Goal: Transaction & Acquisition: Purchase product/service

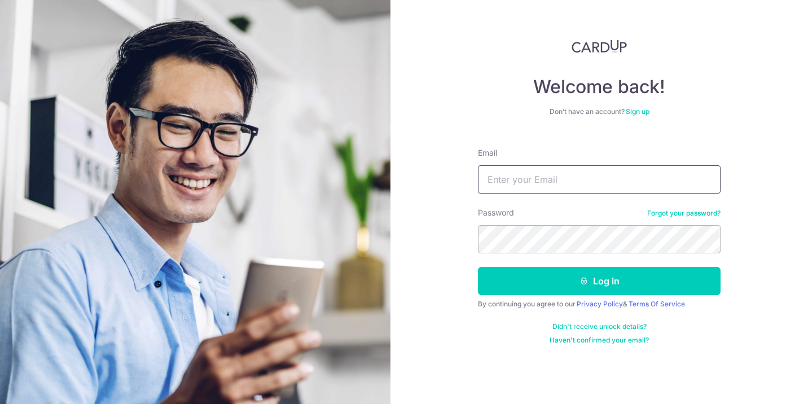
type input "[EMAIL_ADDRESS][DOMAIN_NAME]"
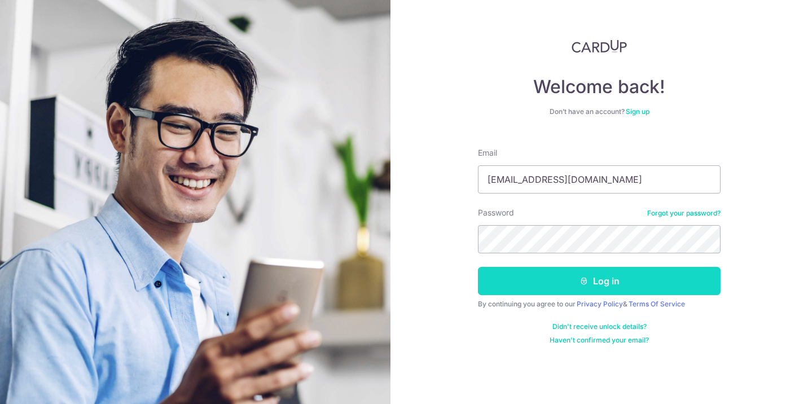
click at [541, 281] on button "Log in" at bounding box center [599, 281] width 243 height 28
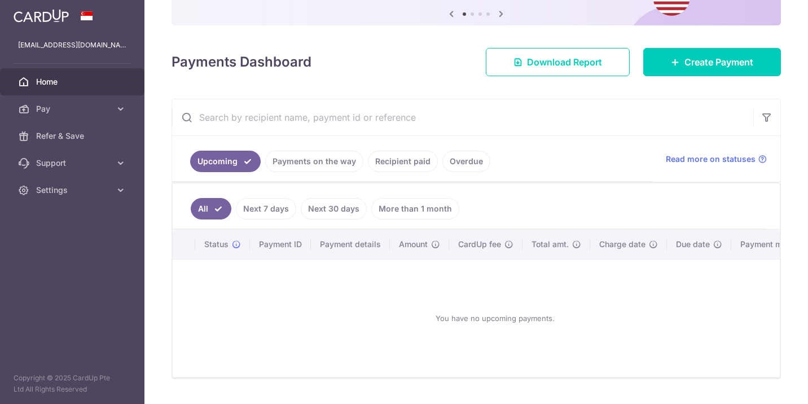
scroll to position [124, 0]
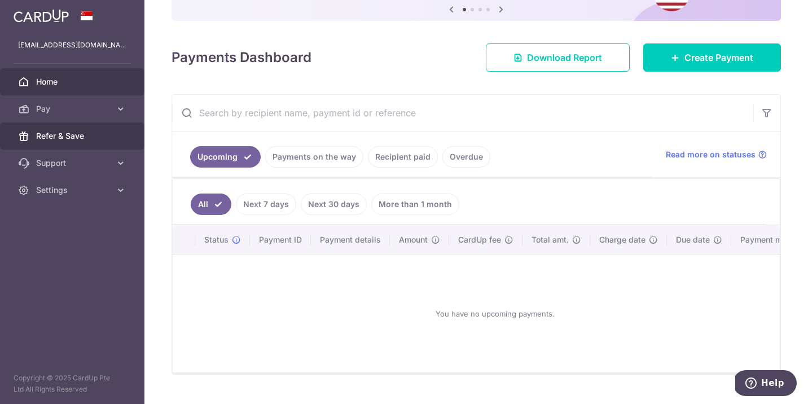
click at [102, 137] on span "Refer & Save" at bounding box center [73, 135] width 75 height 11
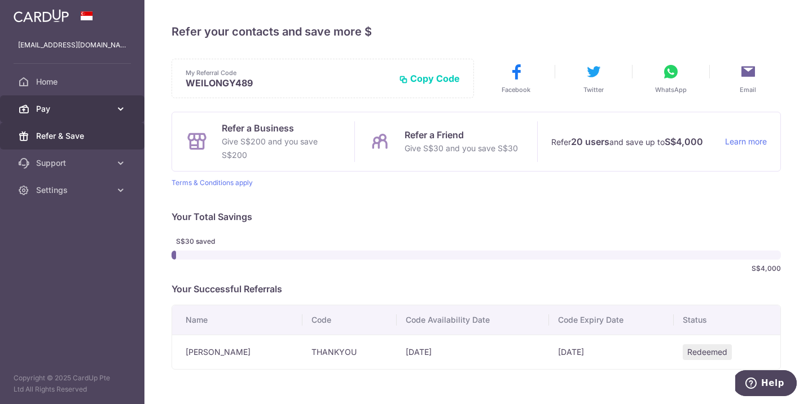
click at [71, 109] on span "Pay" at bounding box center [73, 108] width 75 height 11
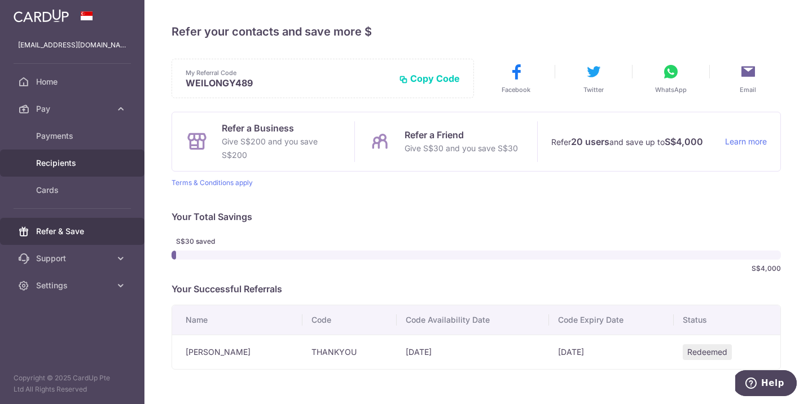
click at [83, 164] on span "Recipients" at bounding box center [73, 162] width 75 height 11
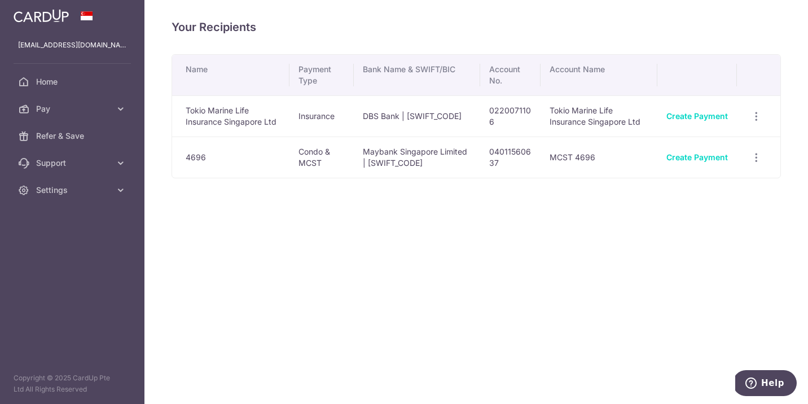
click at [696, 162] on div "Create Payment" at bounding box center [698, 157] width 62 height 11
click at [694, 157] on link "Create Payment" at bounding box center [698, 157] width 62 height 10
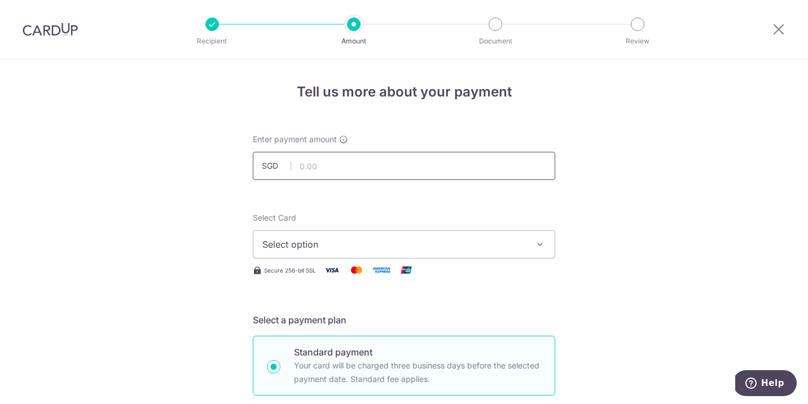
click at [508, 168] on input "text" at bounding box center [404, 166] width 303 height 28
type input "615.00"
